Goal: Find specific page/section

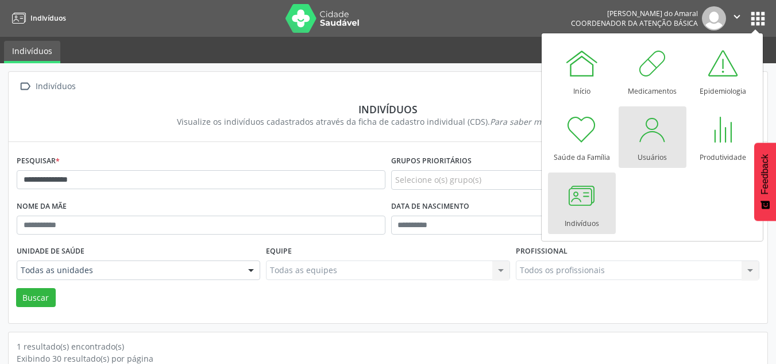
click at [645, 143] on div at bounding box center [653, 129] width 34 height 34
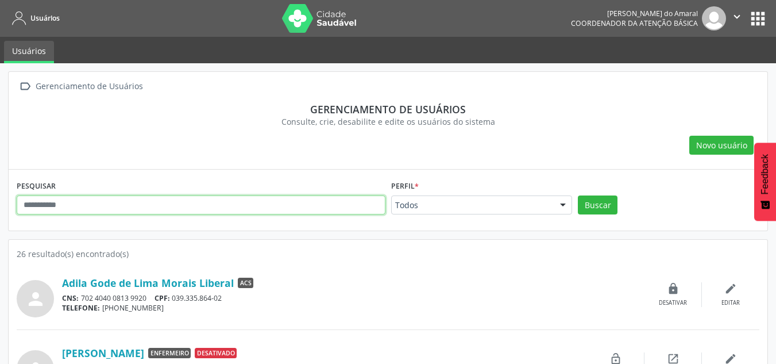
click at [211, 209] on input "text" at bounding box center [201, 205] width 369 height 20
type input "***"
click at [578, 195] on button "Buscar" at bounding box center [598, 205] width 40 height 20
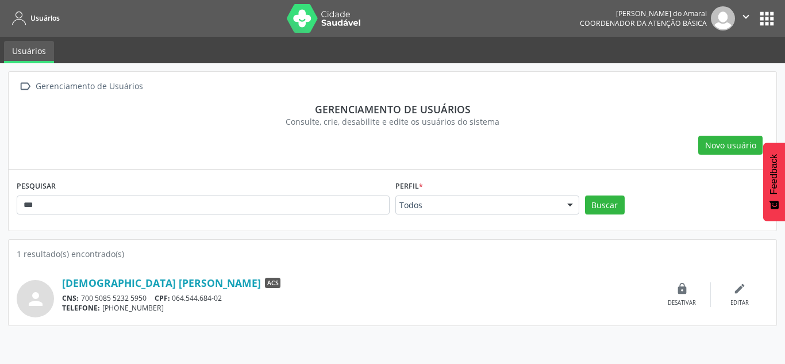
click at [176, 290] on div "[DEMOGRAPHIC_DATA] [PERSON_NAME] ACS CNS: 700 5085 5232 5950 CPF: 064.544.684-0…" at bounding box center [357, 294] width 591 height 37
click at [178, 284] on link "[DEMOGRAPHIC_DATA] [PERSON_NAME]" at bounding box center [161, 282] width 199 height 13
